Goal: Task Accomplishment & Management: Use online tool/utility

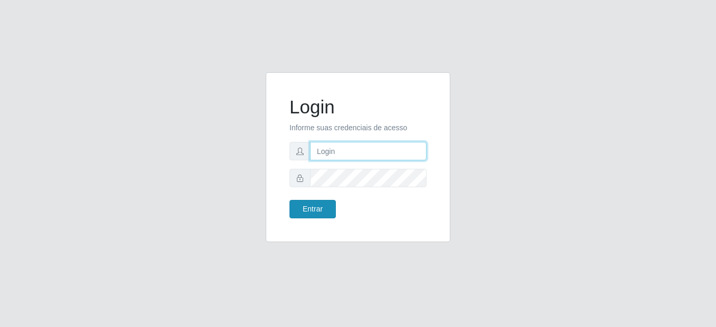
type input "mariabemais@B8"
click at [325, 211] on button "Entrar" at bounding box center [313, 209] width 46 height 18
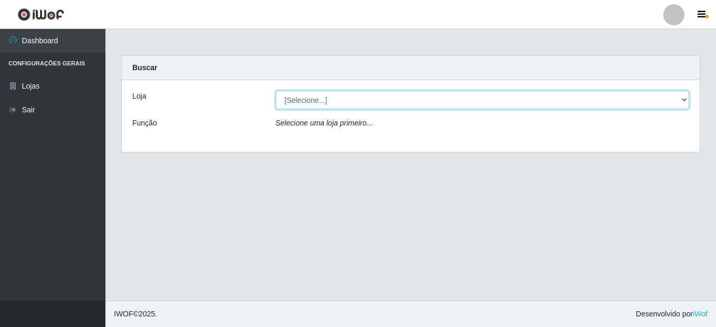
click at [287, 97] on select "[Selecione...] Bemais Supermercados - B8 [PERSON_NAME]" at bounding box center [483, 100] width 414 height 18
select select "413"
click at [276, 91] on select "[Selecione...] Bemais Supermercados - B8 [PERSON_NAME]" at bounding box center [483, 100] width 414 height 18
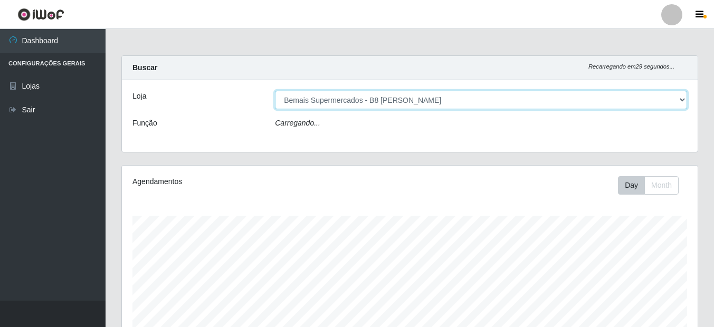
scroll to position [219, 575]
